Goal: Transaction & Acquisition: Purchase product/service

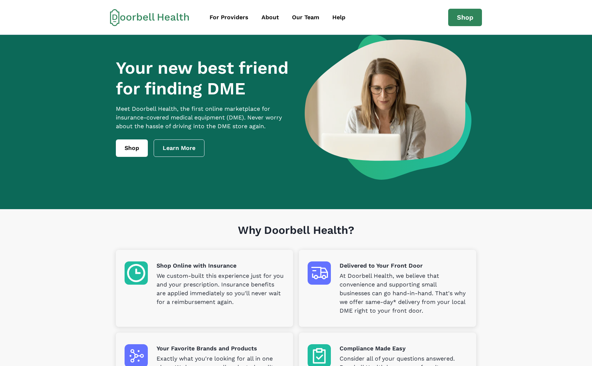
click at [463, 8] on div "For Providers About Our Team Help Shop support@doorbellhealth.com Privacy Terms…" at bounding box center [296, 17] width 592 height 35
click at [464, 16] on link "Shop" at bounding box center [465, 17] width 34 height 17
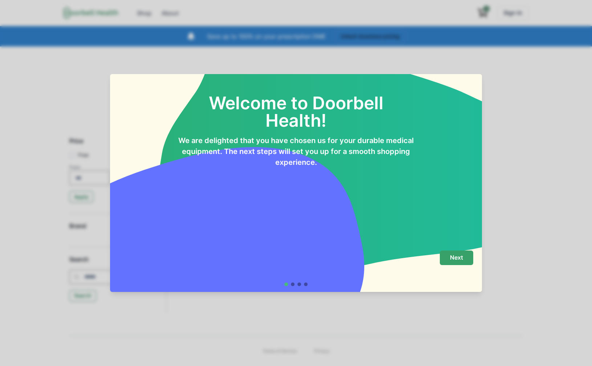
click at [450, 256] on p "Next" at bounding box center [456, 257] width 13 height 7
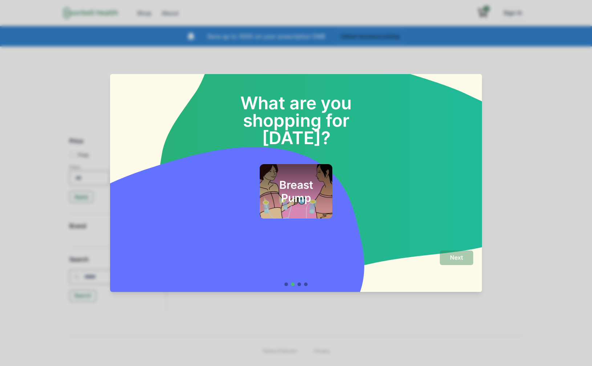
drag, startPoint x: 323, startPoint y: 185, endPoint x: 335, endPoint y: 232, distance: 48.7
click at [323, 185] on h2 "Breast Pump" at bounding box center [295, 191] width 55 height 26
click at [466, 256] on button "Next" at bounding box center [456, 258] width 33 height 15
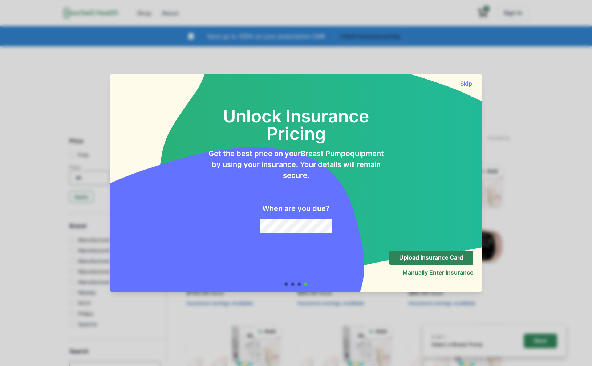
click at [467, 83] on button "Skip" at bounding box center [466, 83] width 15 height 7
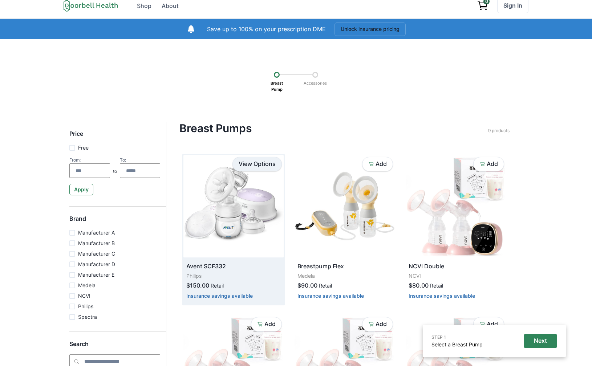
scroll to position [7, 0]
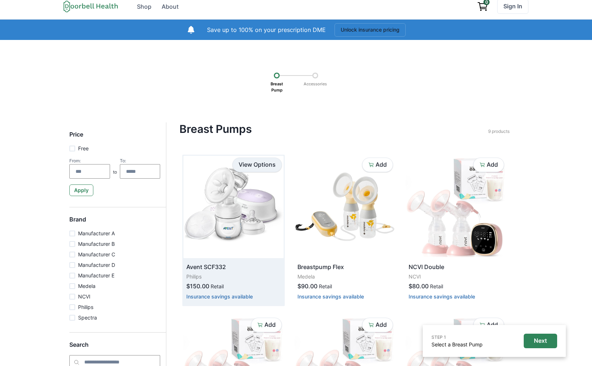
click at [251, 160] on link "View Options" at bounding box center [257, 165] width 49 height 15
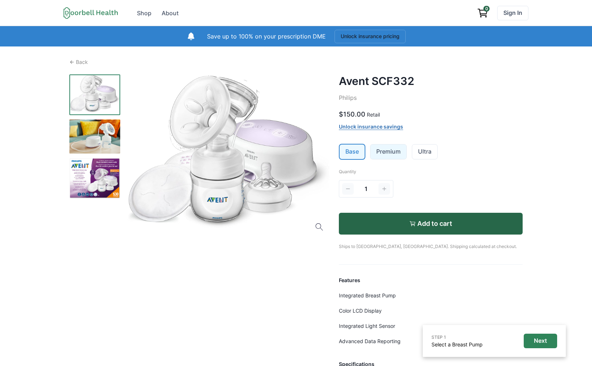
click at [383, 151] on link "Premium" at bounding box center [389, 152] width 36 height 15
click at [425, 157] on link "Ultra" at bounding box center [424, 152] width 25 height 15
click at [359, 156] on link "Base" at bounding box center [352, 152] width 25 height 15
click at [438, 154] on li "Ultra" at bounding box center [425, 152] width 27 height 16
click at [431, 156] on link "Ultra" at bounding box center [424, 152] width 25 height 15
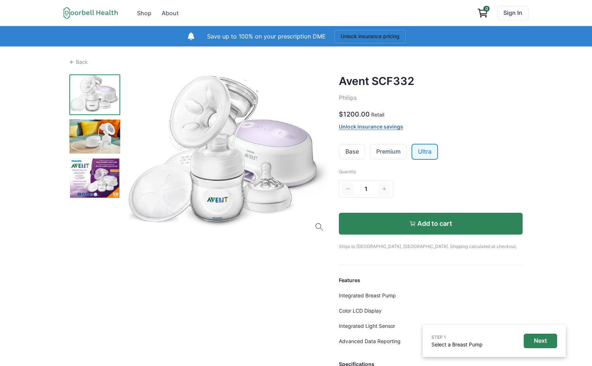
click at [424, 226] on p "Add to cart" at bounding box center [434, 224] width 35 height 8
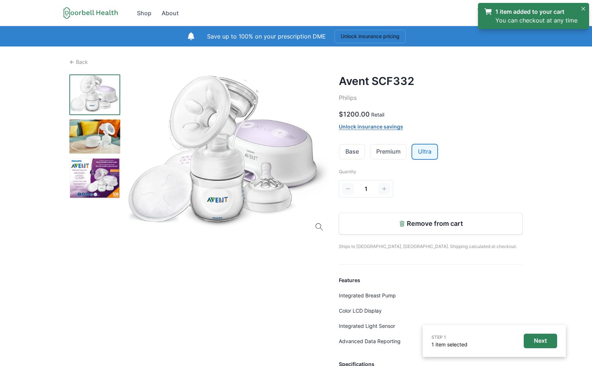
click at [518, 20] on link "1 item added to your cart You can checkout at any time" at bounding box center [531, 15] width 94 height 17
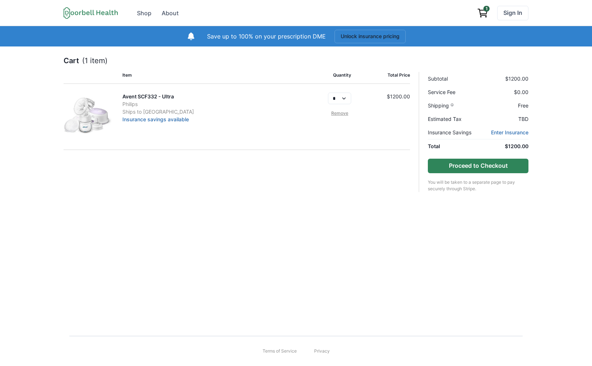
click at [490, 164] on button "Proceed to Checkout" at bounding box center [478, 166] width 101 height 15
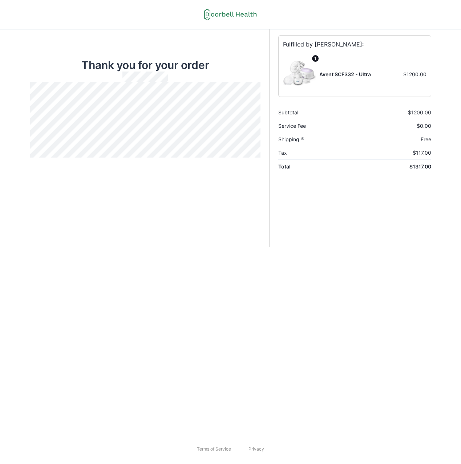
click at [130, 296] on div "Thank you for your order Order Summary Fulfilled by Medela: 1 Avent SCF332 - Ul…" at bounding box center [230, 232] width 461 height 464
